Goal: Find specific page/section: Find specific page/section

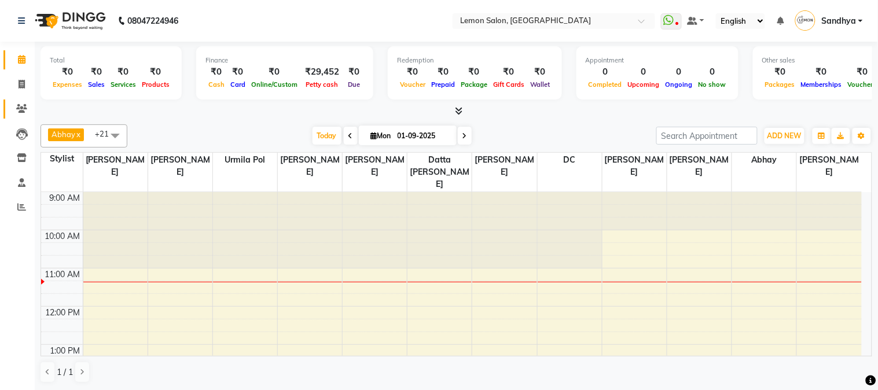
click at [18, 116] on link "Clients" at bounding box center [17, 109] width 28 height 19
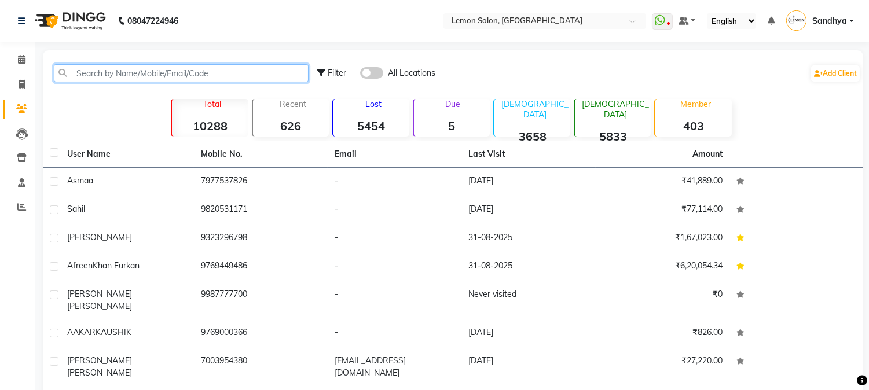
click at [85, 71] on input "text" at bounding box center [181, 73] width 255 height 18
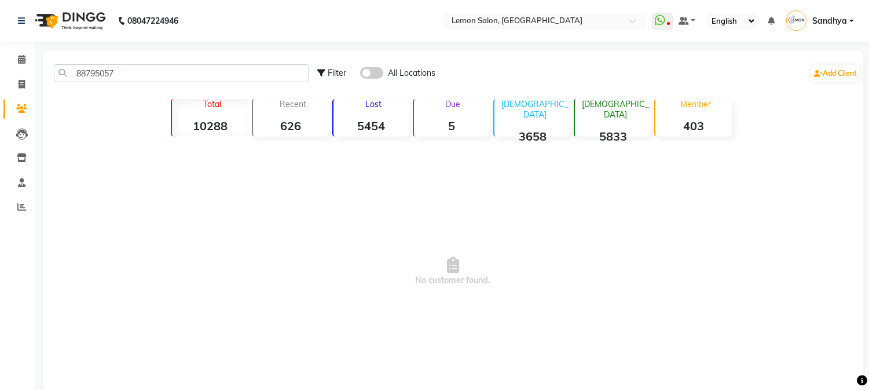
click at [363, 71] on span at bounding box center [371, 73] width 23 height 12
click at [360, 75] on input "checkbox" at bounding box center [360, 75] width 0 height 0
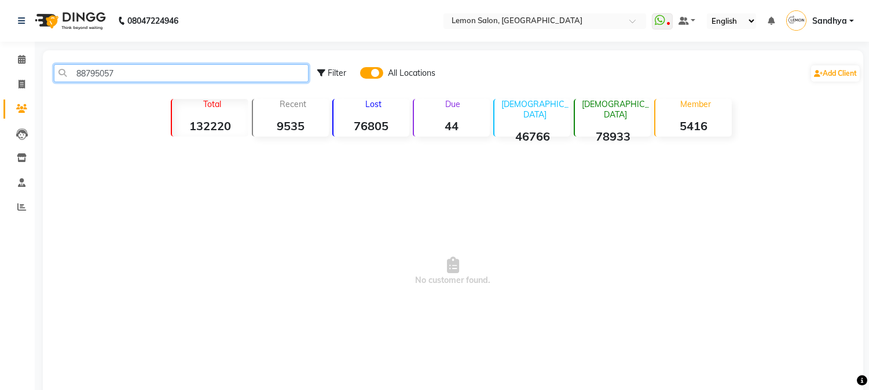
click at [110, 72] on input "88795057" at bounding box center [181, 73] width 255 height 18
click at [127, 72] on input "88795057" at bounding box center [181, 73] width 255 height 18
type input "8879505723"
